Goal: Transaction & Acquisition: Obtain resource

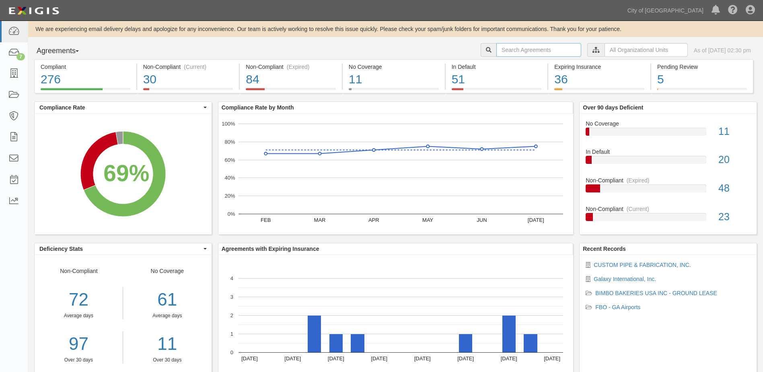
click at [501, 49] on input "text" at bounding box center [538, 50] width 85 height 14
type input "cUS"
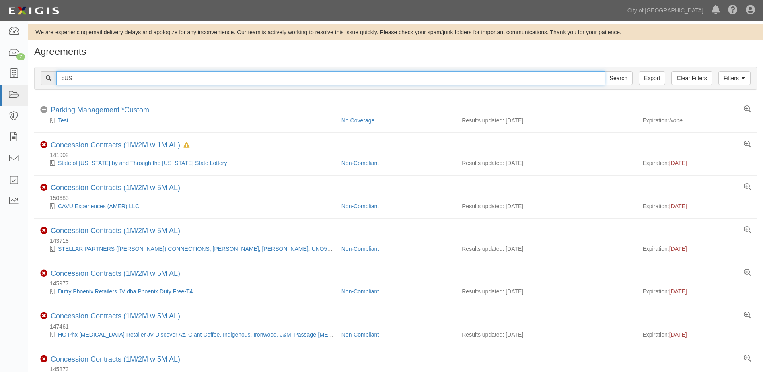
click at [111, 82] on input "cUS" at bounding box center [330, 78] width 548 height 14
type input "c"
type input "Custom Pipe"
click at [604, 71] on input "Search" at bounding box center [618, 78] width 28 height 14
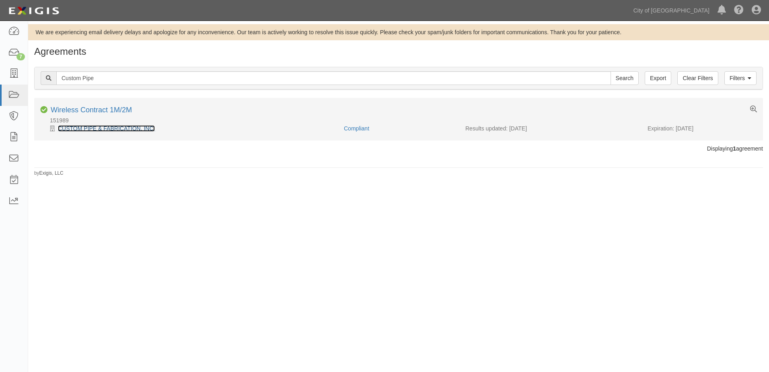
click at [95, 127] on link "CUSTOM PIPE & FABRICATION, INC." at bounding box center [106, 128] width 97 height 6
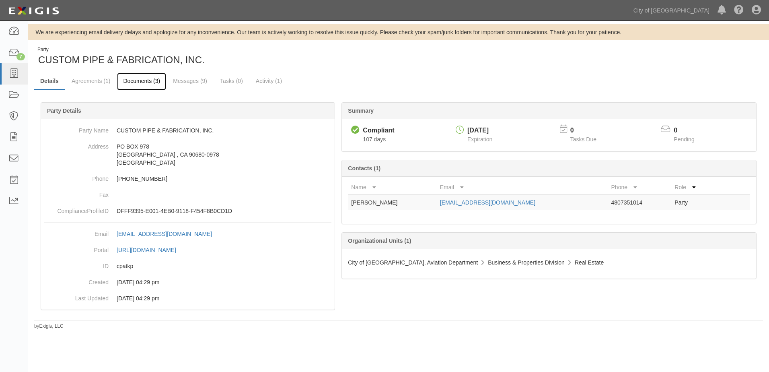
click at [129, 81] on link "Documents (3)" at bounding box center [141, 81] width 49 height 17
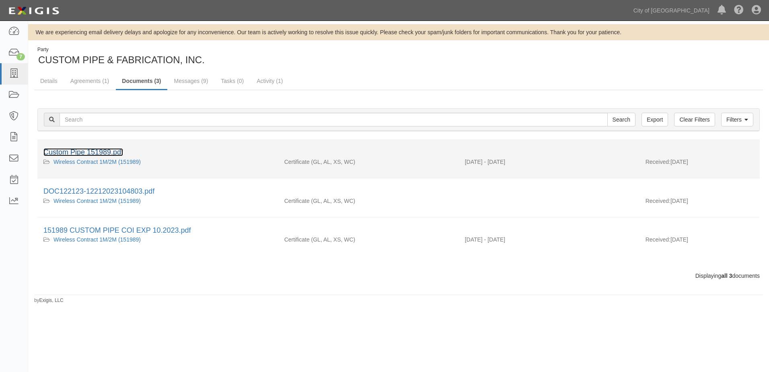
click at [98, 150] on link "Custom Pipe 151989.pdf" at bounding box center [83, 152] width 80 height 8
